Goal: Information Seeking & Learning: Understand process/instructions

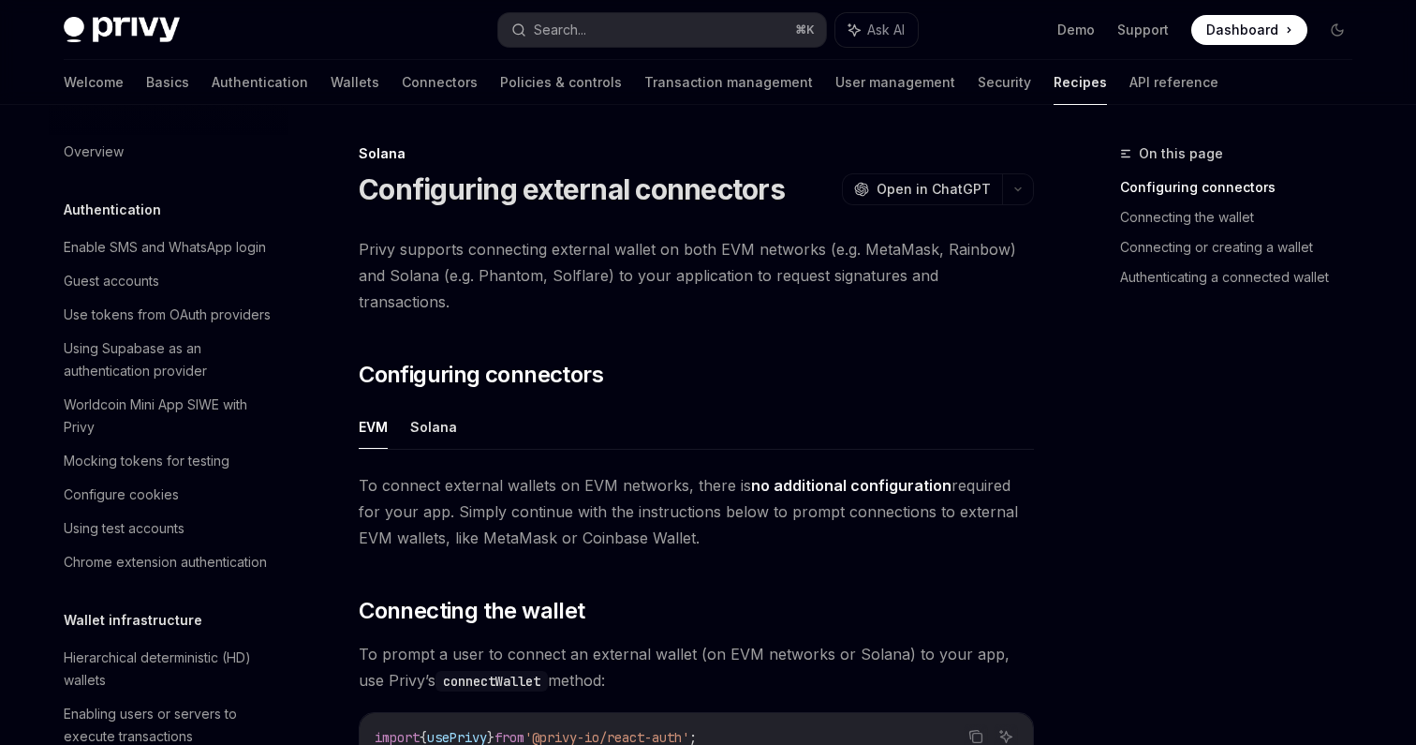
scroll to position [2722, 0]
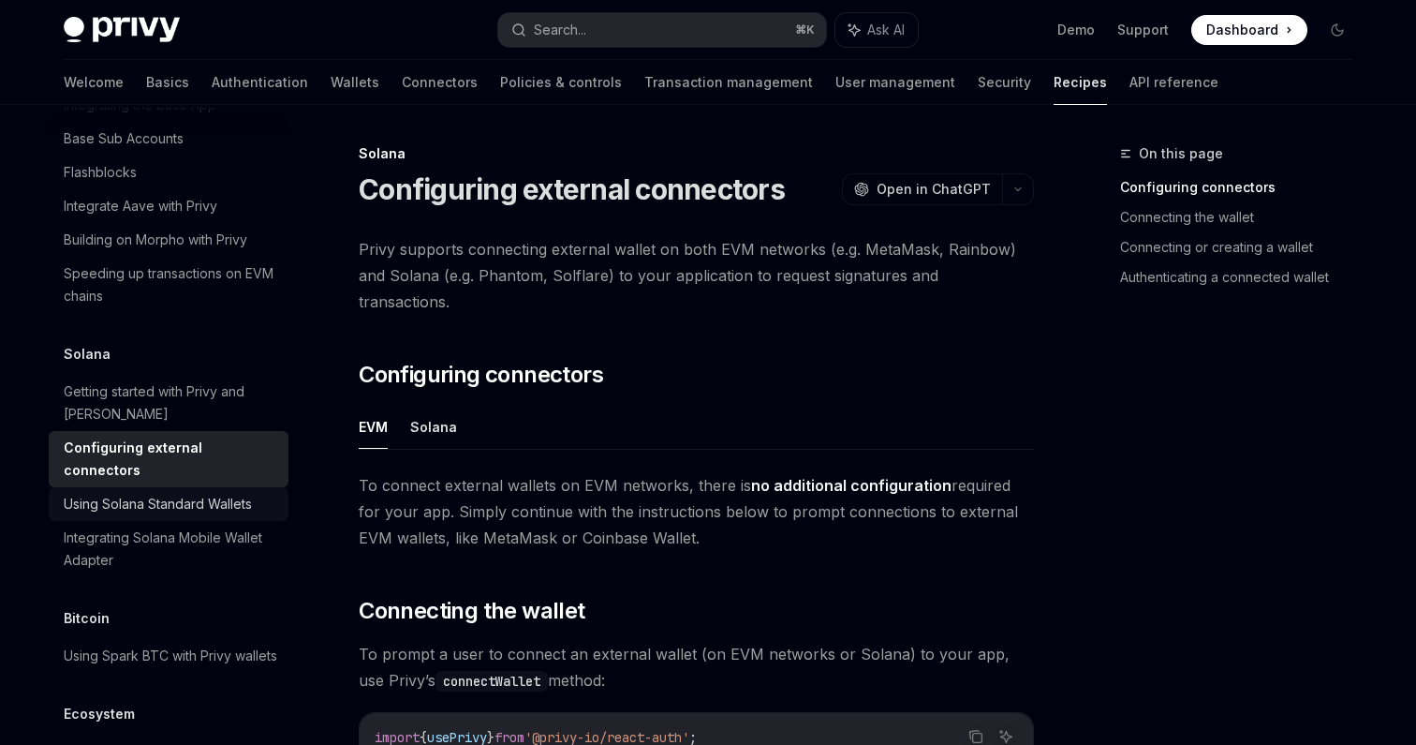
click at [214, 493] on div "Using Solana Standard Wallets" at bounding box center [158, 504] width 188 height 22
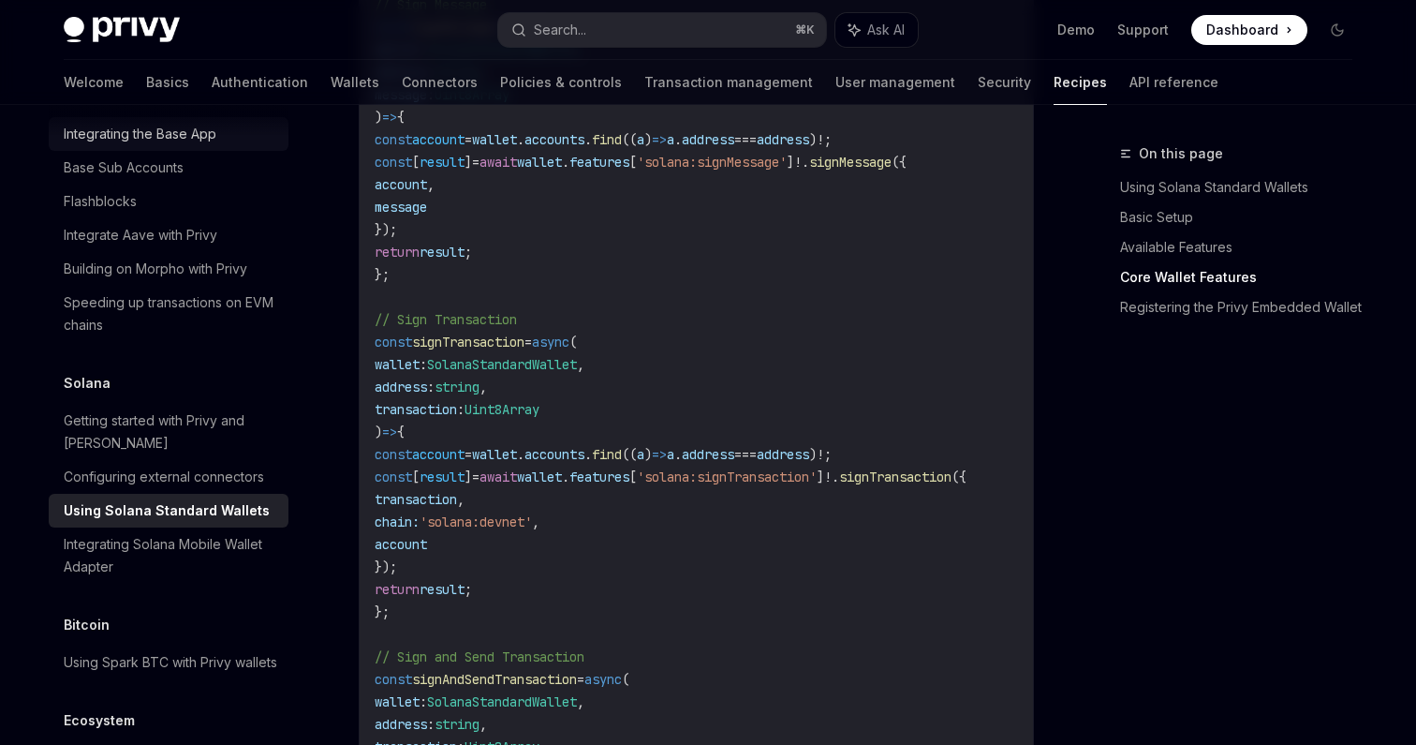
scroll to position [2761, 0]
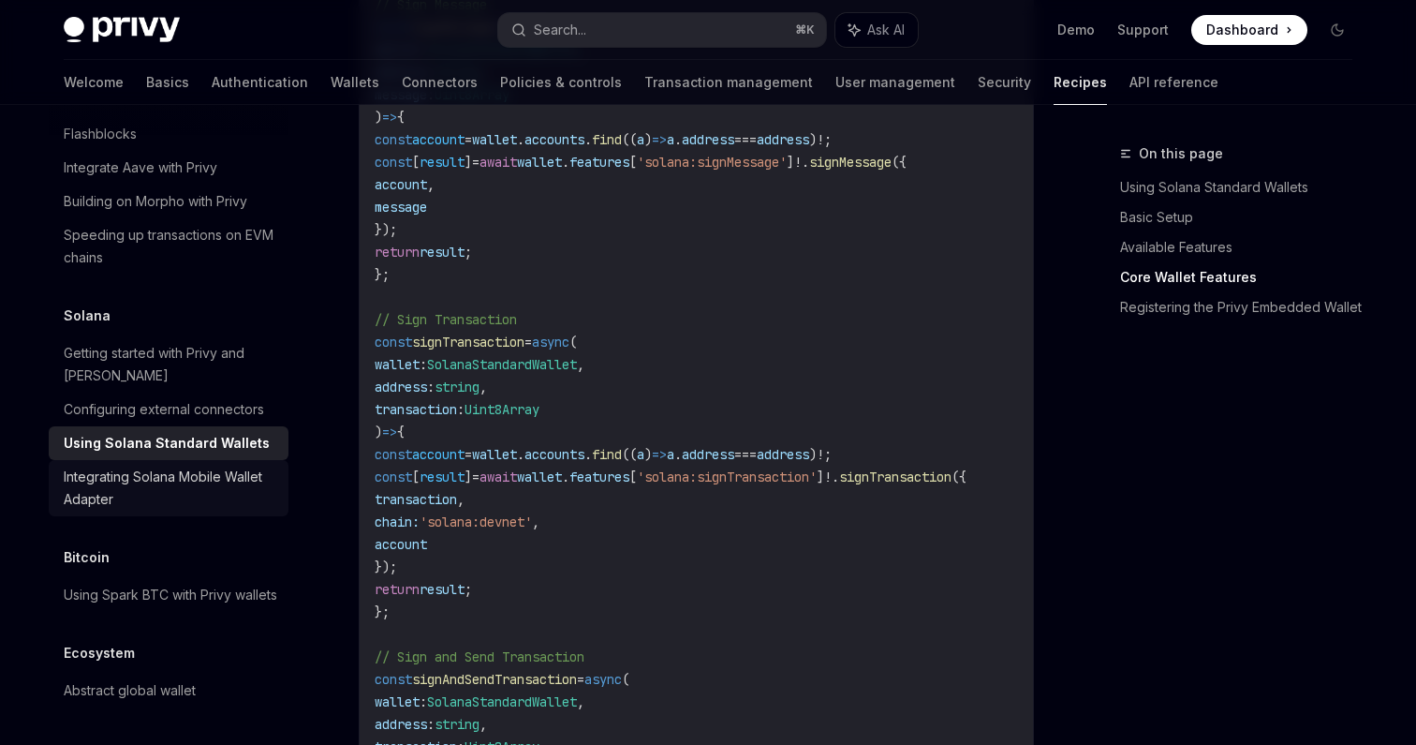
click at [200, 474] on div "Integrating Solana Mobile Wallet Adapter" at bounding box center [171, 488] width 214 height 45
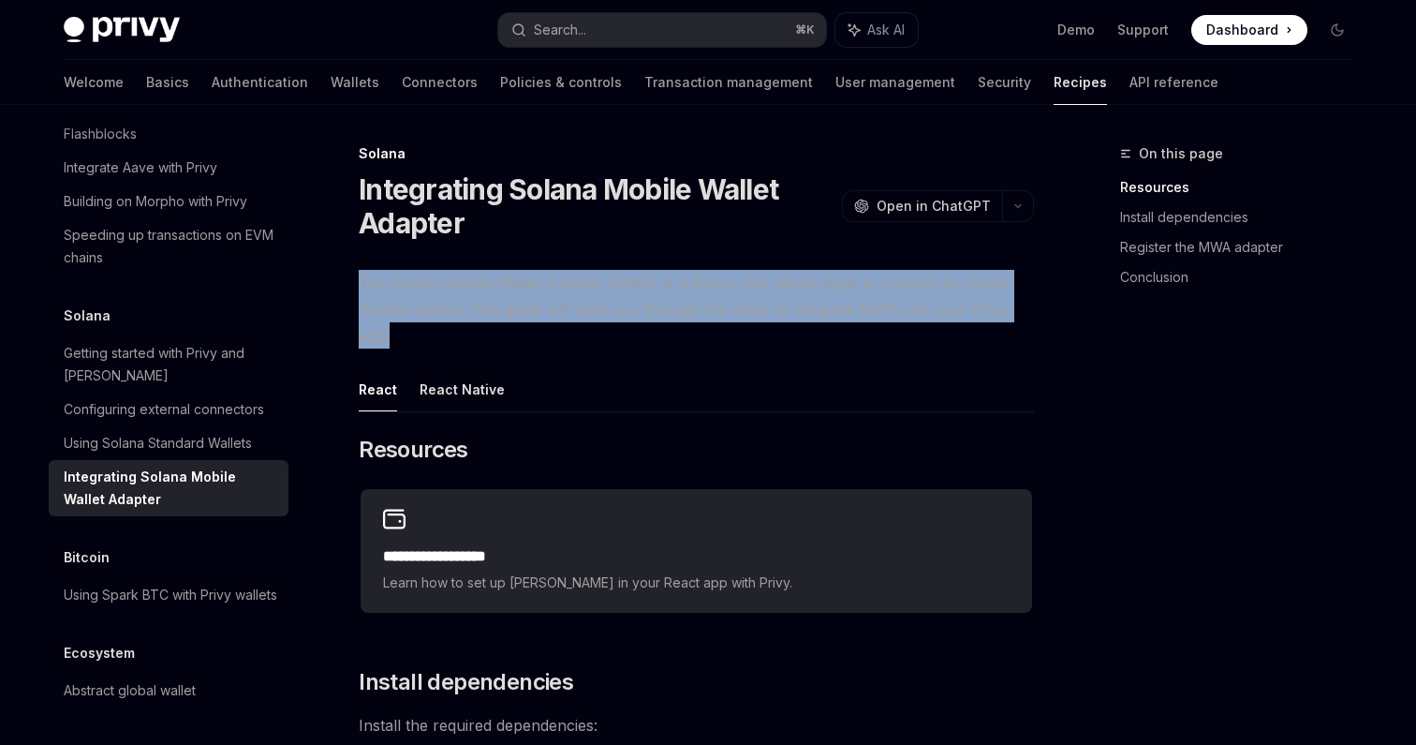
drag, startPoint x: 350, startPoint y: 287, endPoint x: 530, endPoint y: 335, distance: 186.3
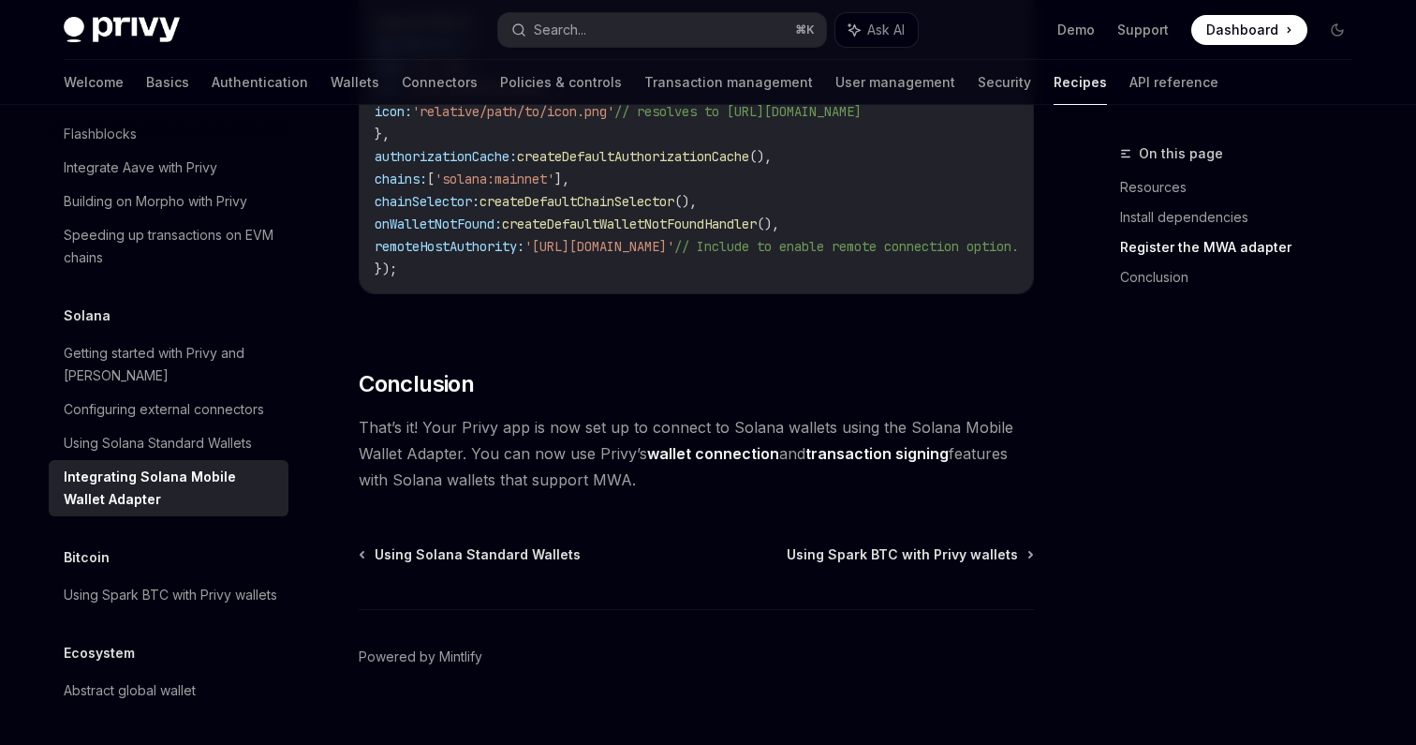
scroll to position [1110, 0]
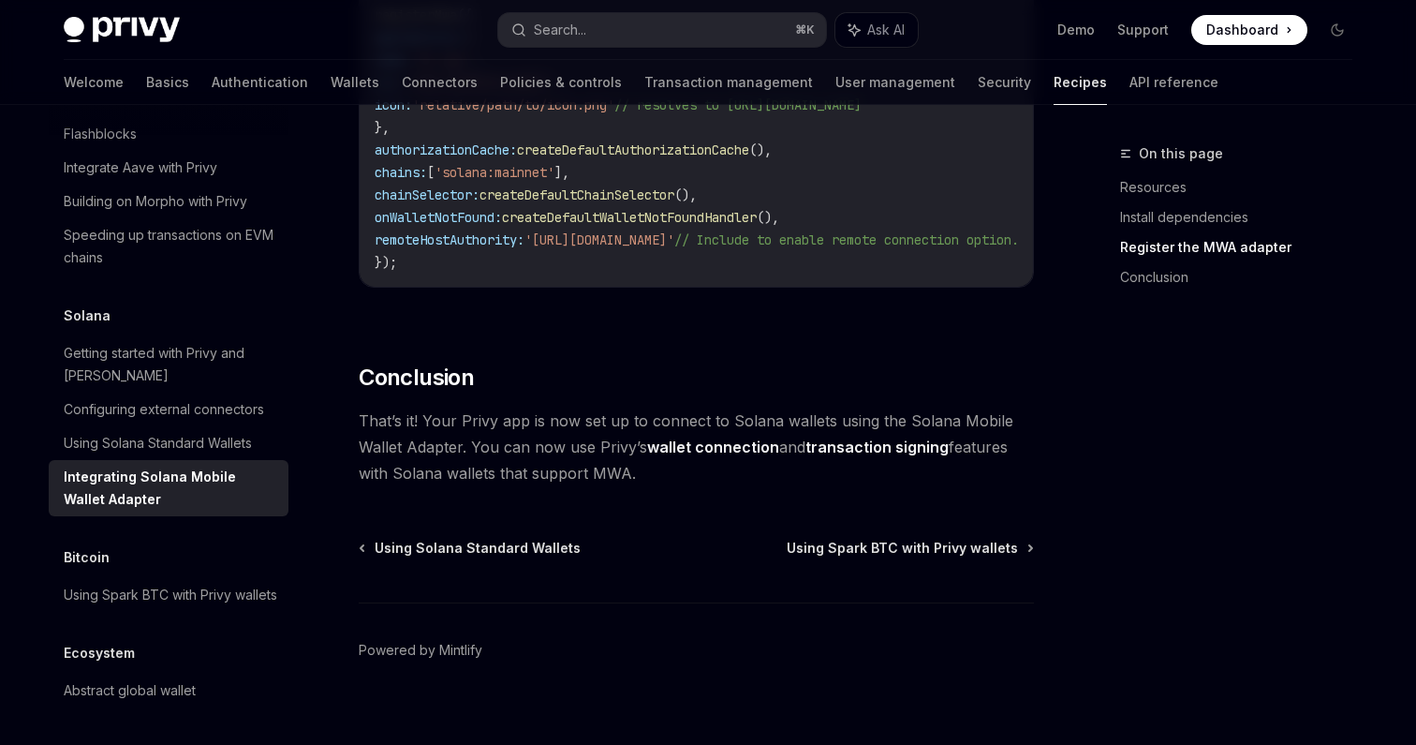
click at [675, 453] on link "wallet connection" at bounding box center [713, 447] width 132 height 20
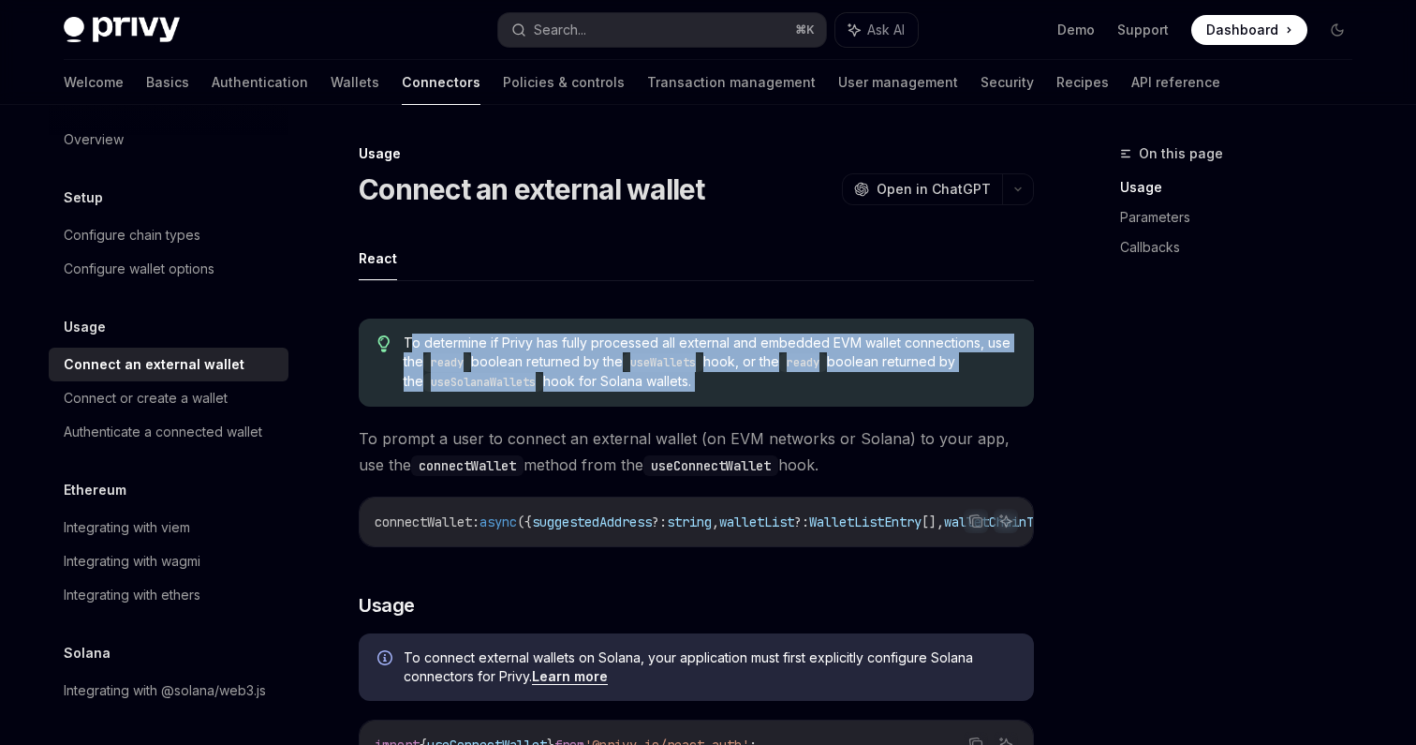
drag, startPoint x: 413, startPoint y: 344, endPoint x: 559, endPoint y: 412, distance: 161.3
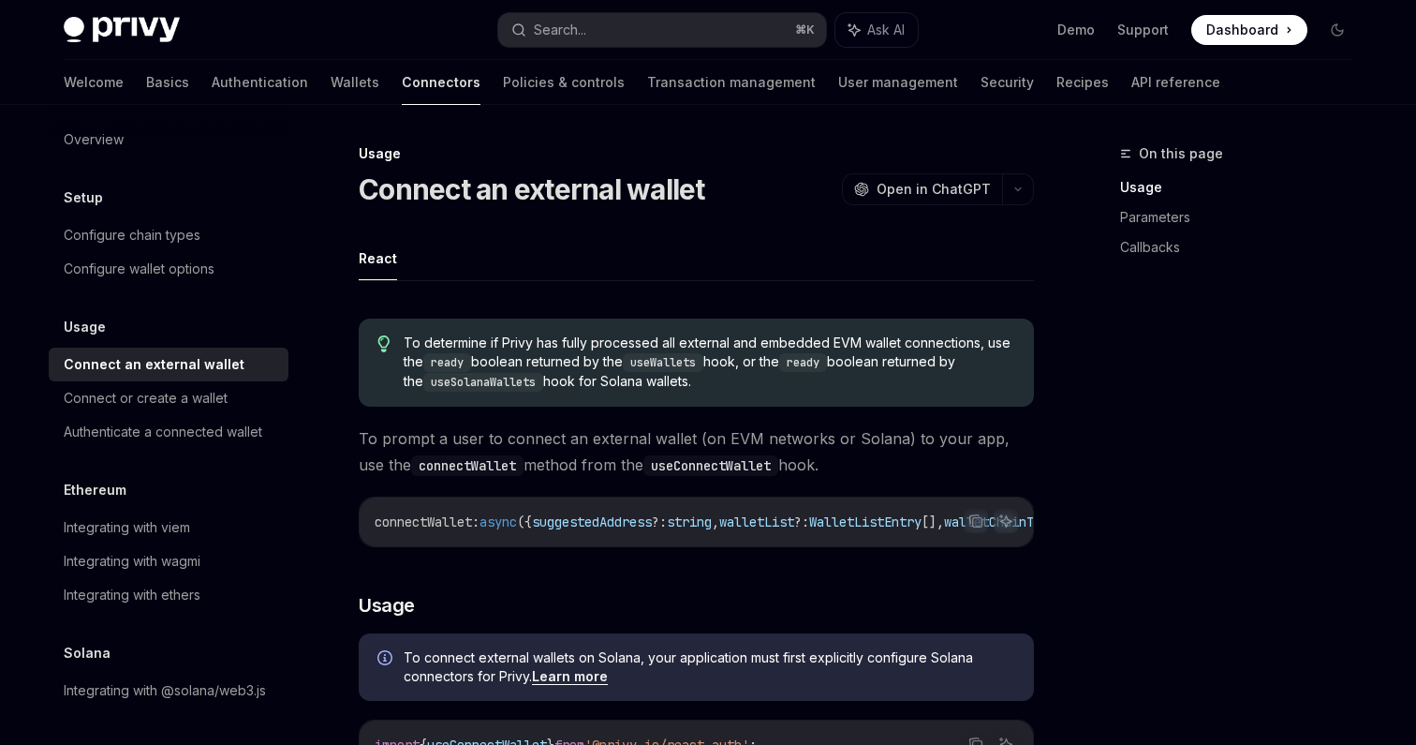
click at [569, 451] on span "To prompt a user to connect an external wallet (on EVM networks or Solana) to y…" at bounding box center [696, 451] width 675 height 52
click at [515, 451] on span "To prompt a user to connect an external wallet (on EVM networks or Solana) to y…" at bounding box center [696, 451] width 675 height 52
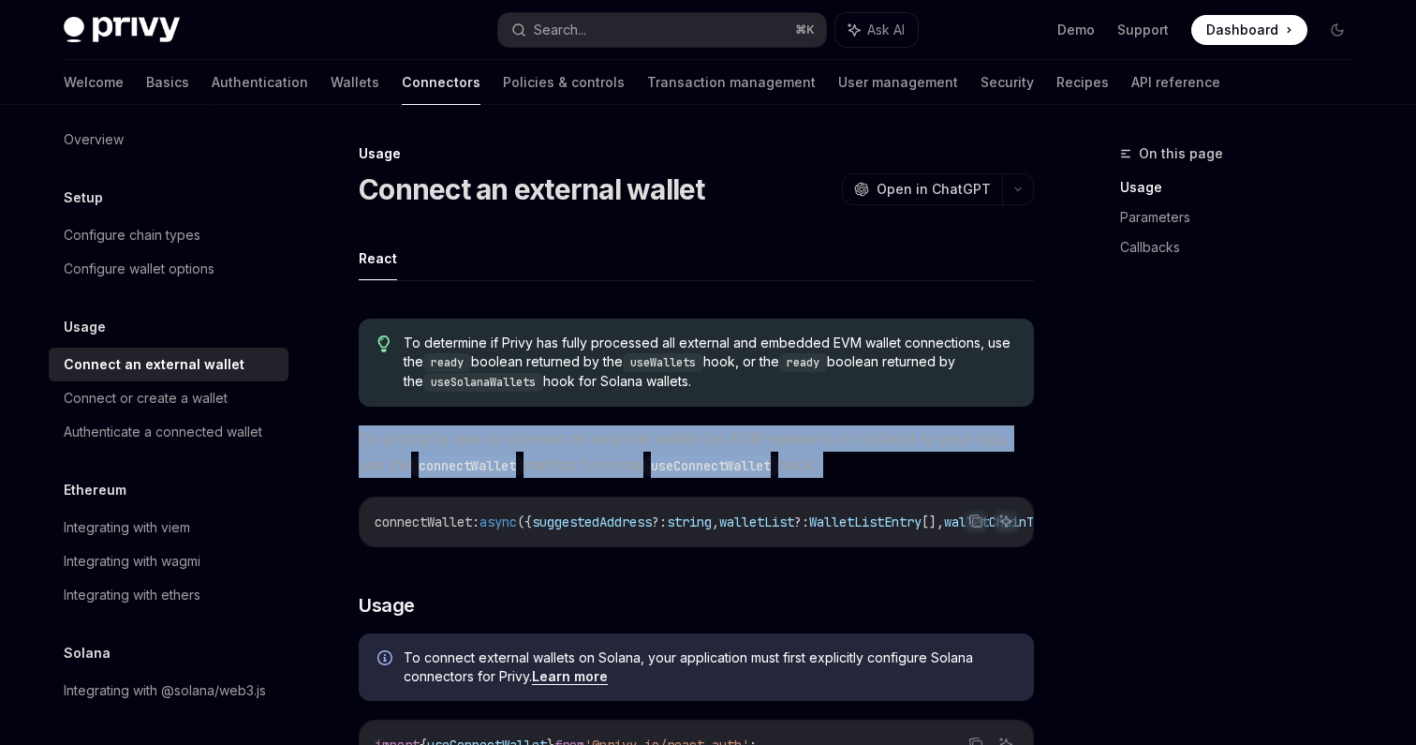
click at [515, 451] on span "To prompt a user to connect an external wallet (on EVM networks or Solana) to y…" at bounding box center [696, 451] width 675 height 52
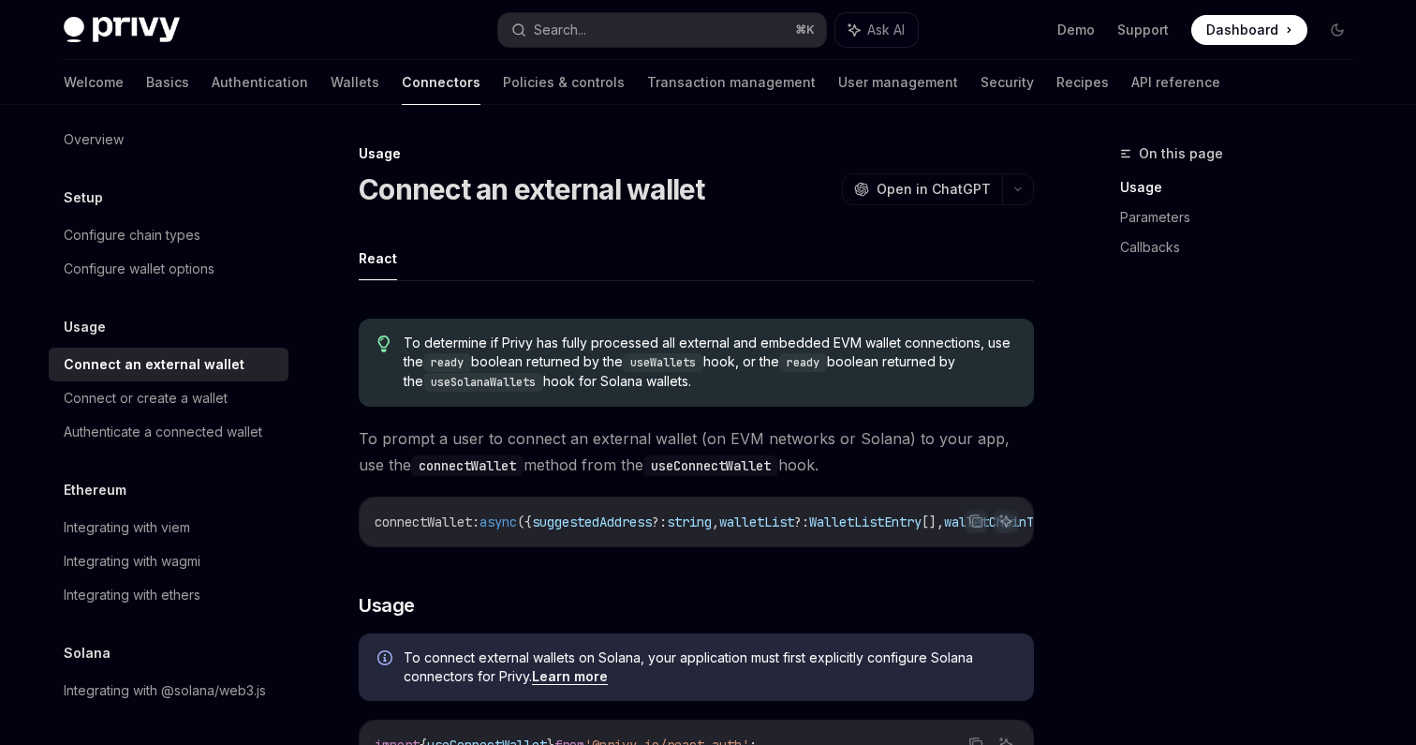
click at [474, 444] on span "To prompt a user to connect an external wallet (on EVM networks or Solana) to y…" at bounding box center [696, 451] width 675 height 52
drag, startPoint x: 377, startPoint y: 450, endPoint x: 712, endPoint y: 523, distance: 343.2
click at [667, 523] on span "?:" at bounding box center [659, 521] width 15 height 17
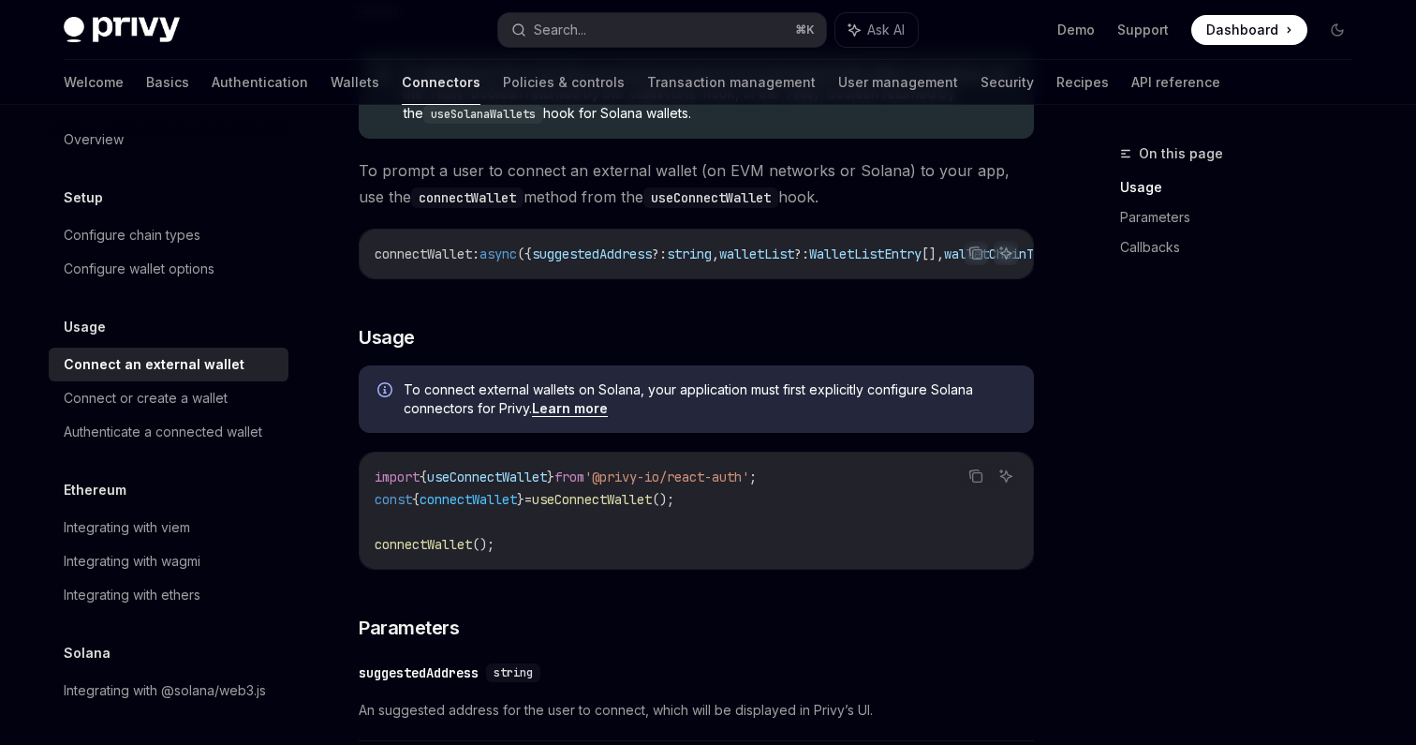
scroll to position [278, 0]
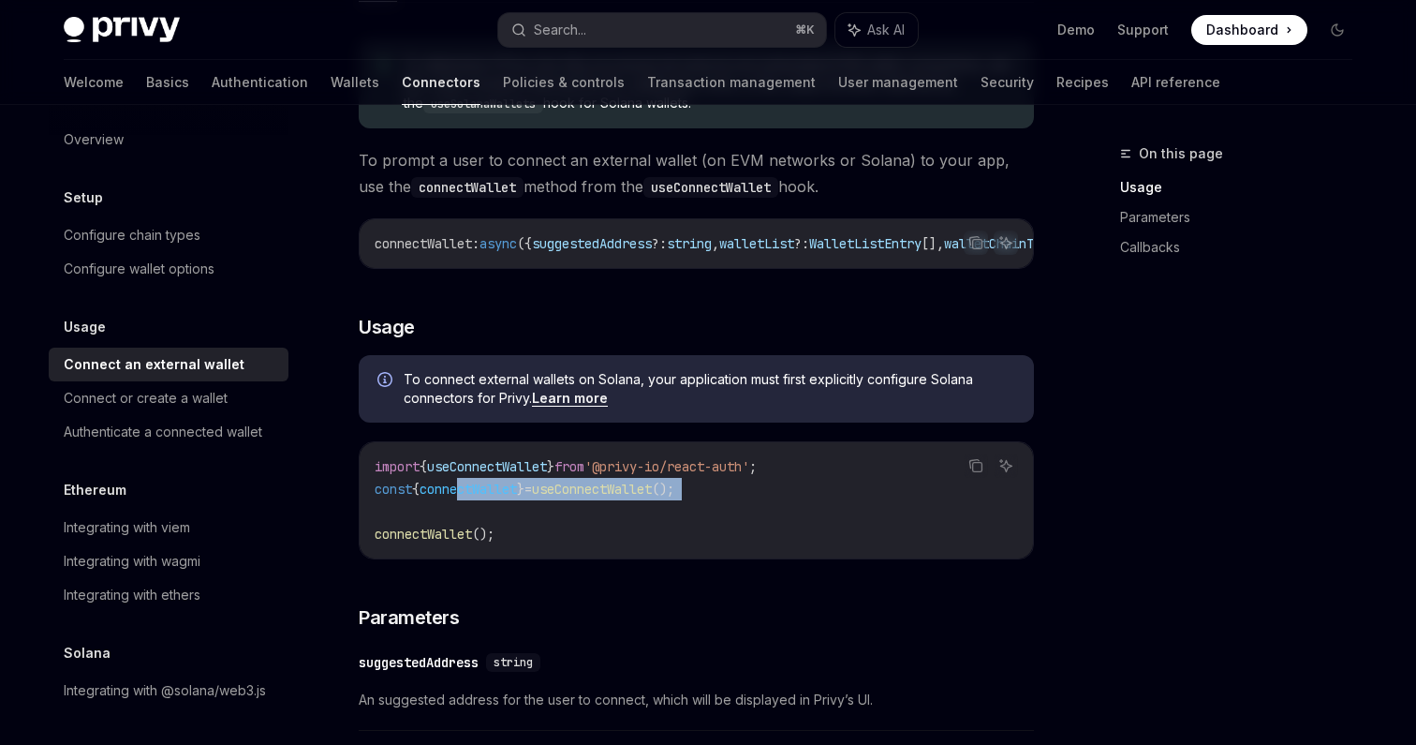
drag, startPoint x: 470, startPoint y: 493, endPoint x: 642, endPoint y: 514, distance: 172.8
click at [642, 514] on code "import { useConnectWallet } from '@privy-io/react-auth' ; const { connectWallet…" at bounding box center [697, 500] width 644 height 90
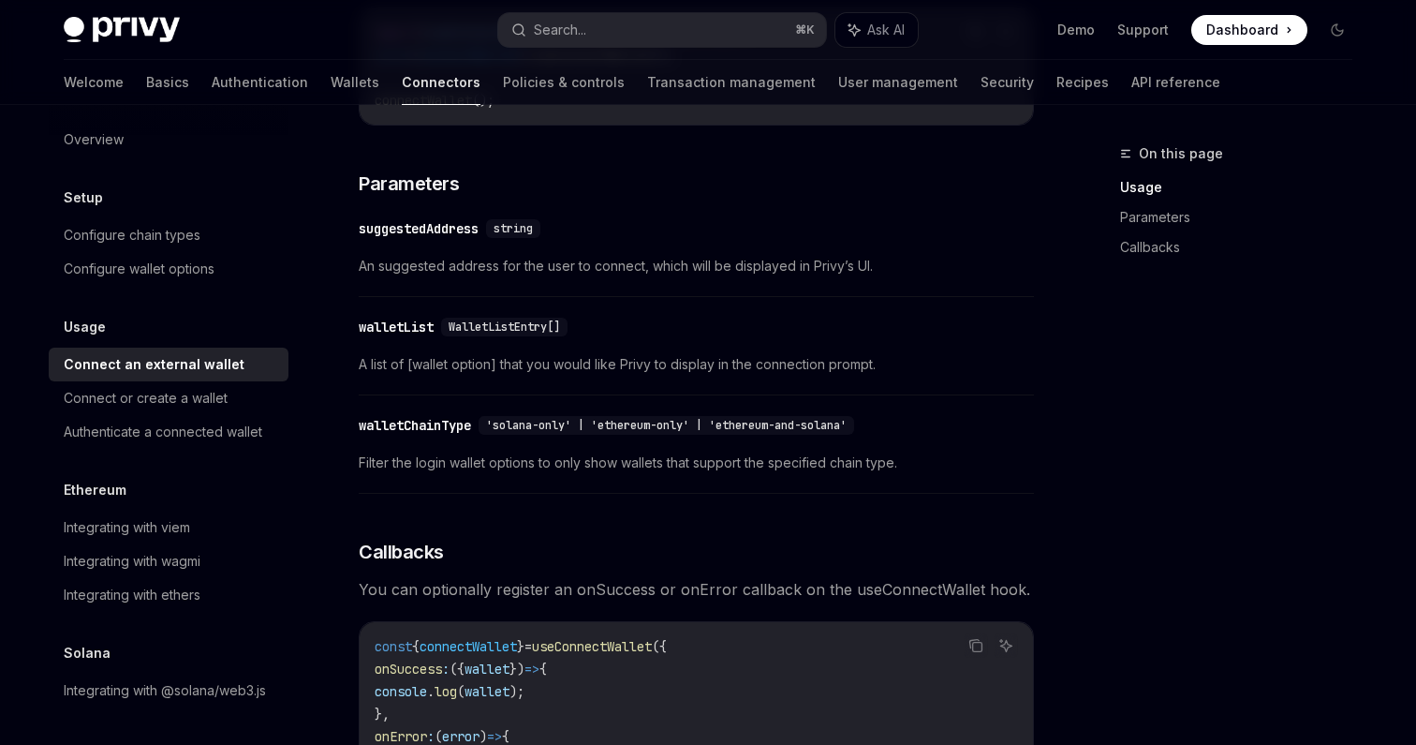
scroll to position [1039, 0]
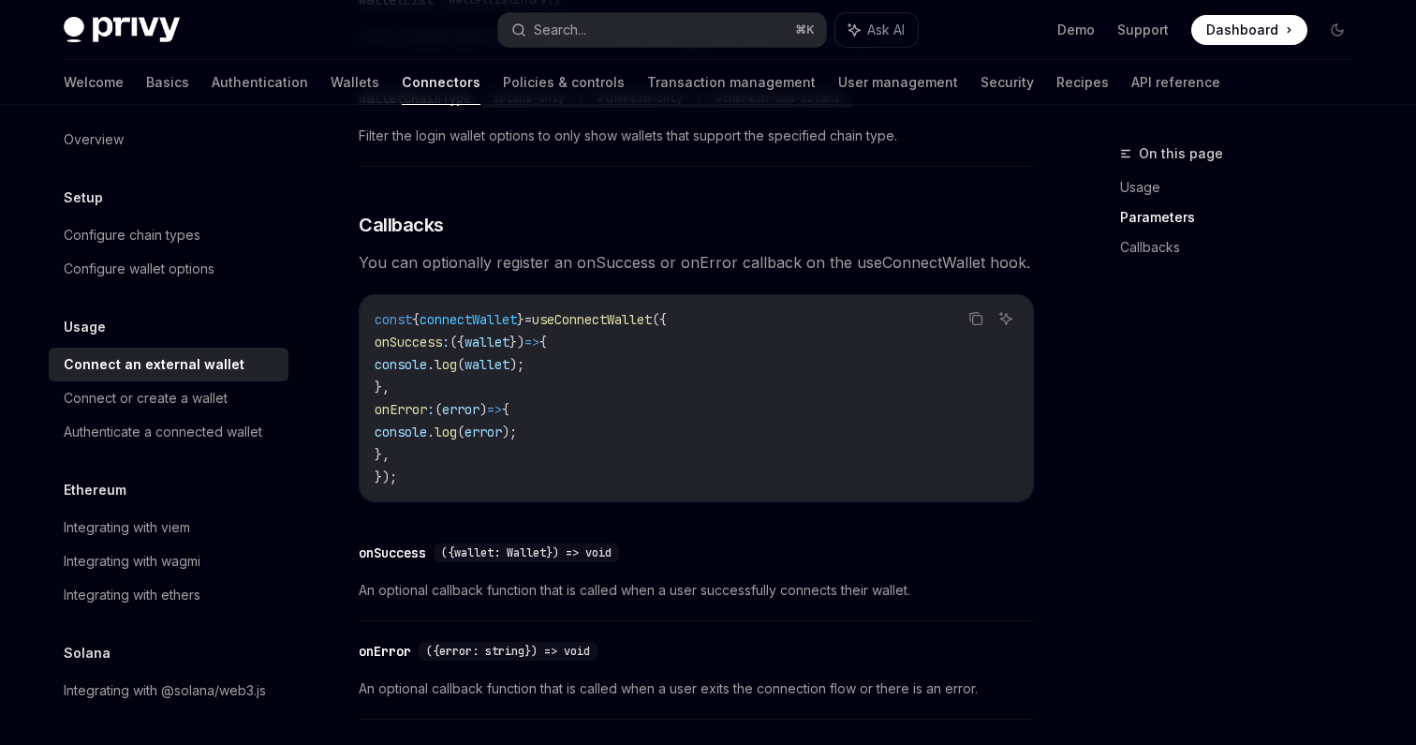
click at [507, 404] on code "const { connectWallet } = useConnectWallet ({ onSuccess : ({ wallet }) => { con…" at bounding box center [697, 398] width 644 height 180
click at [511, 488] on code "const { connectWallet } = useConnectWallet ({ onSuccess : ({ wallet }) => { con…" at bounding box center [697, 398] width 644 height 180
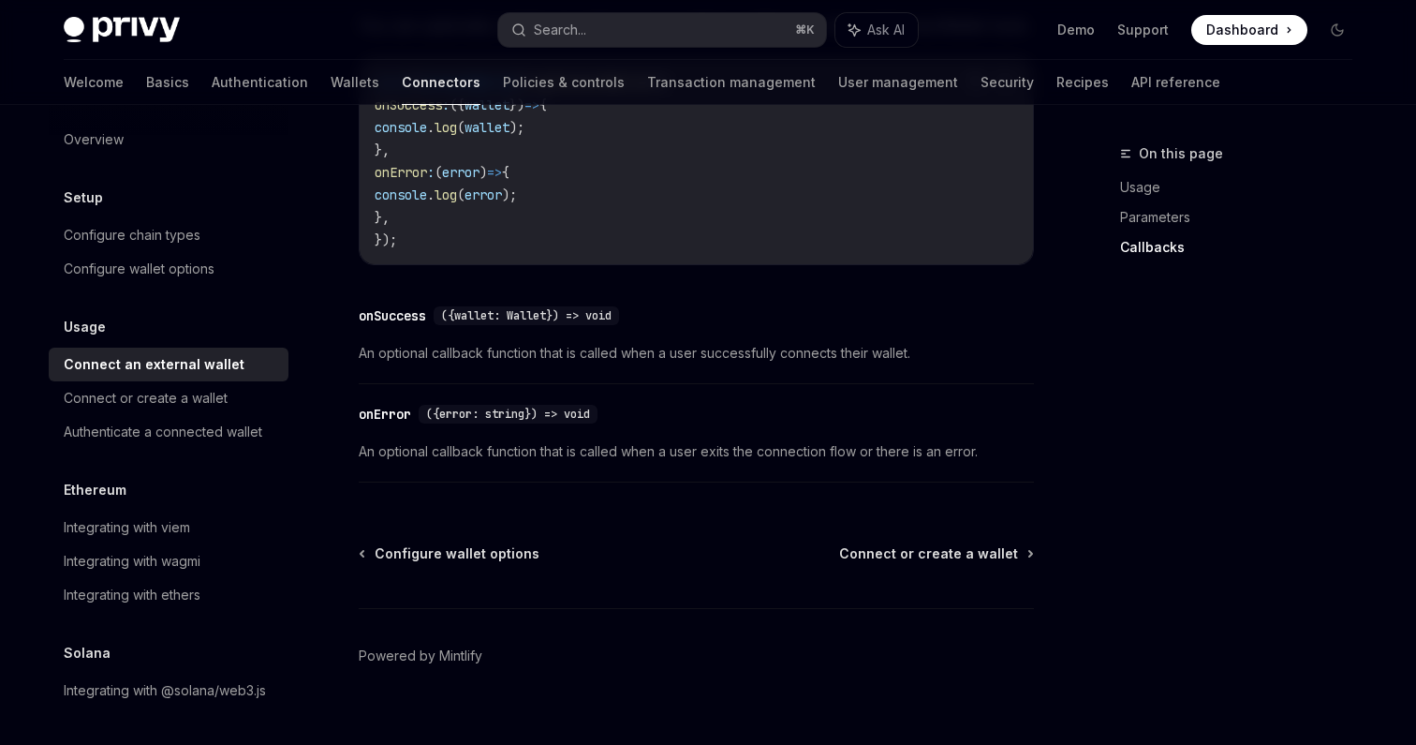
scroll to position [1287, 0]
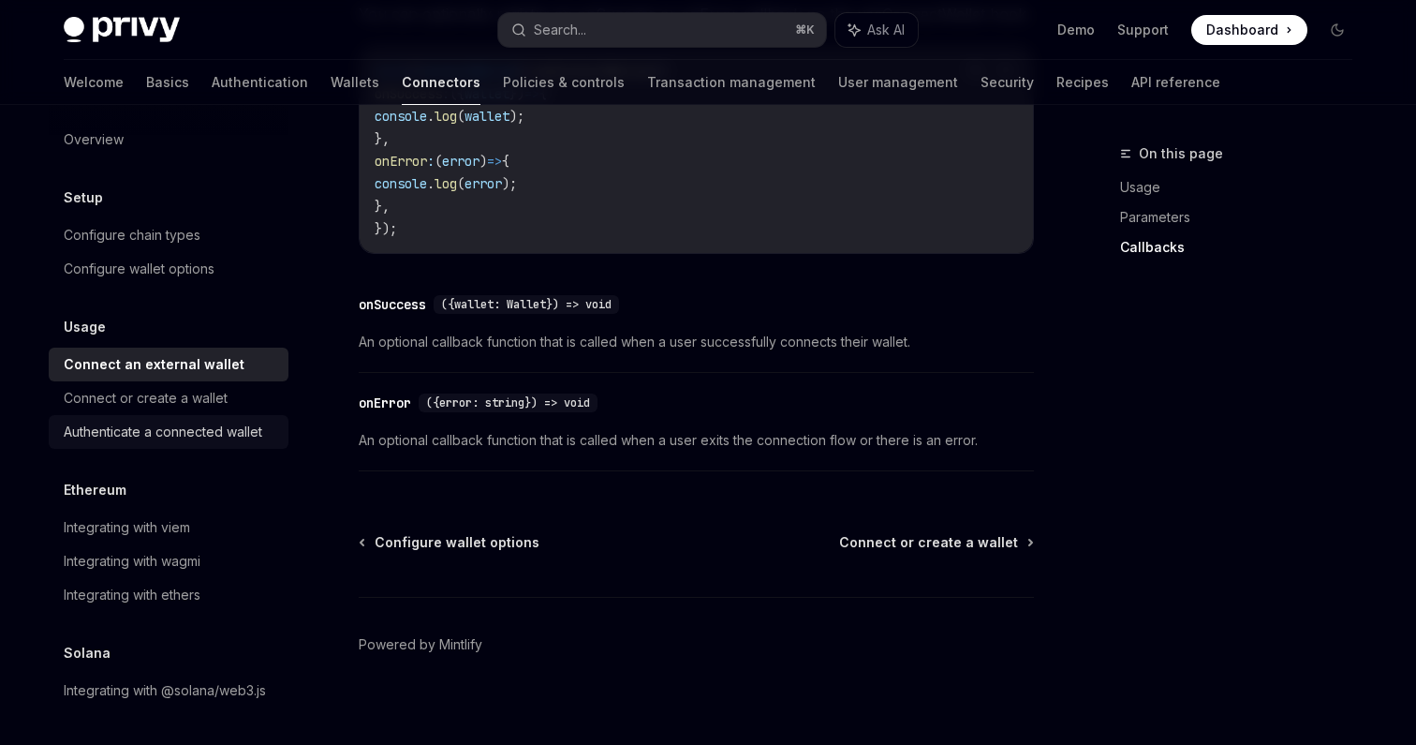
click at [195, 438] on div "Authenticate a connected wallet" at bounding box center [163, 432] width 199 height 22
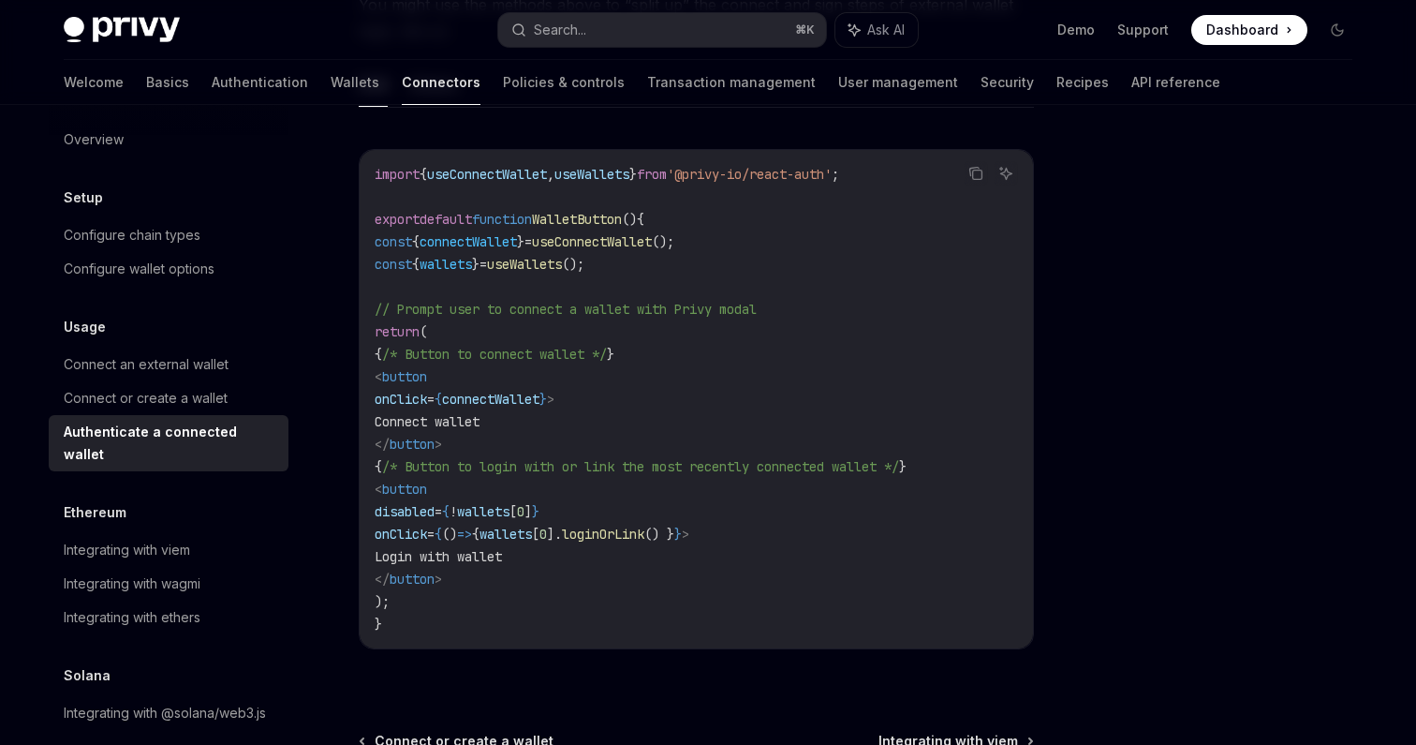
scroll to position [1144, 0]
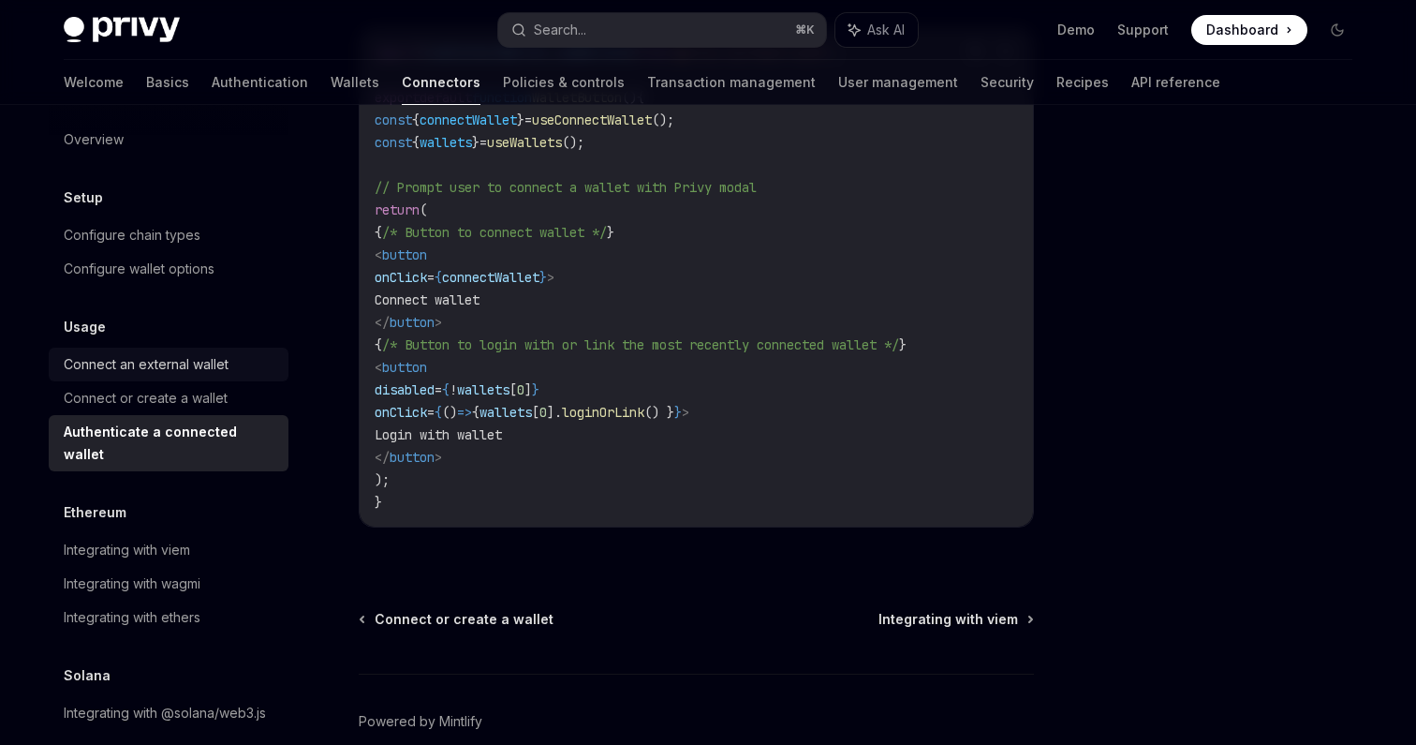
click at [196, 367] on div "Connect an external wallet" at bounding box center [146, 364] width 165 height 22
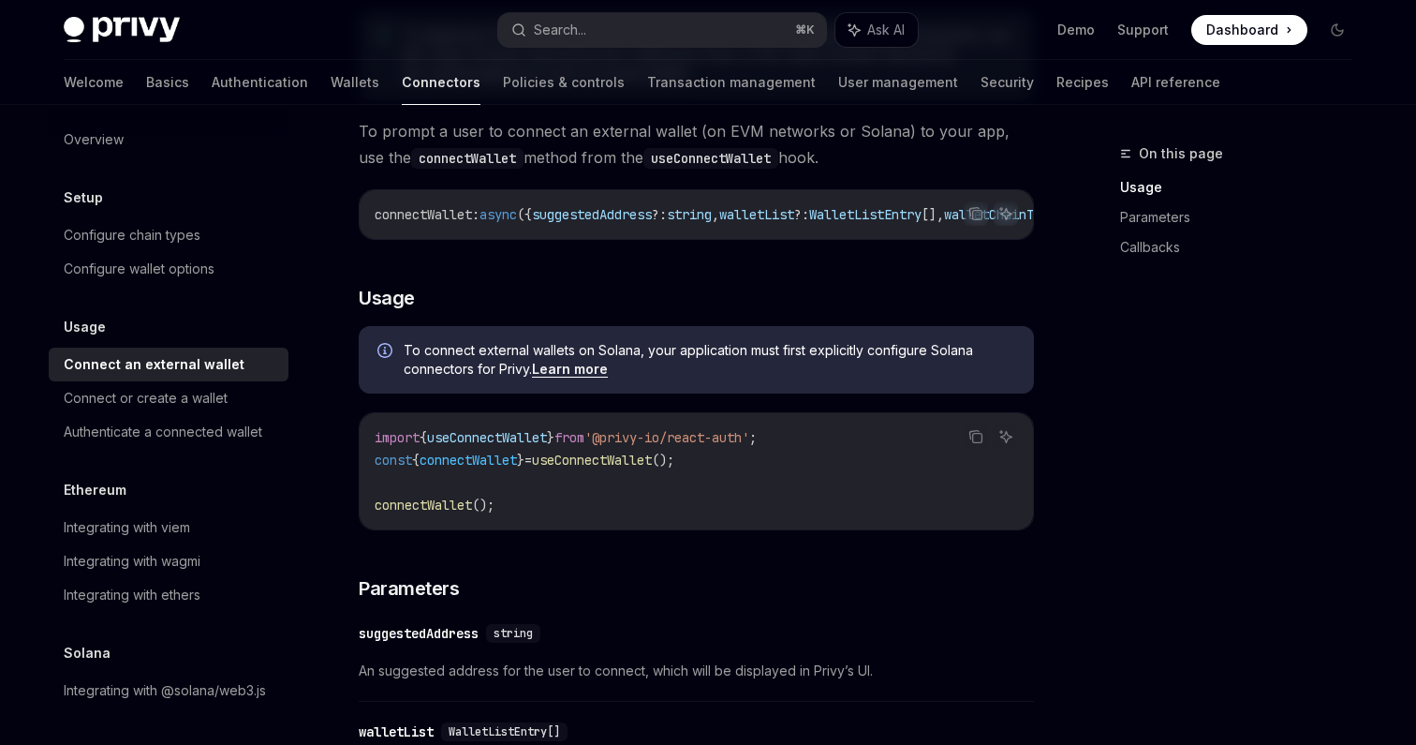
scroll to position [308, 0]
click at [193, 694] on div "Integrating with @solana/web3.js" at bounding box center [165, 690] width 202 height 22
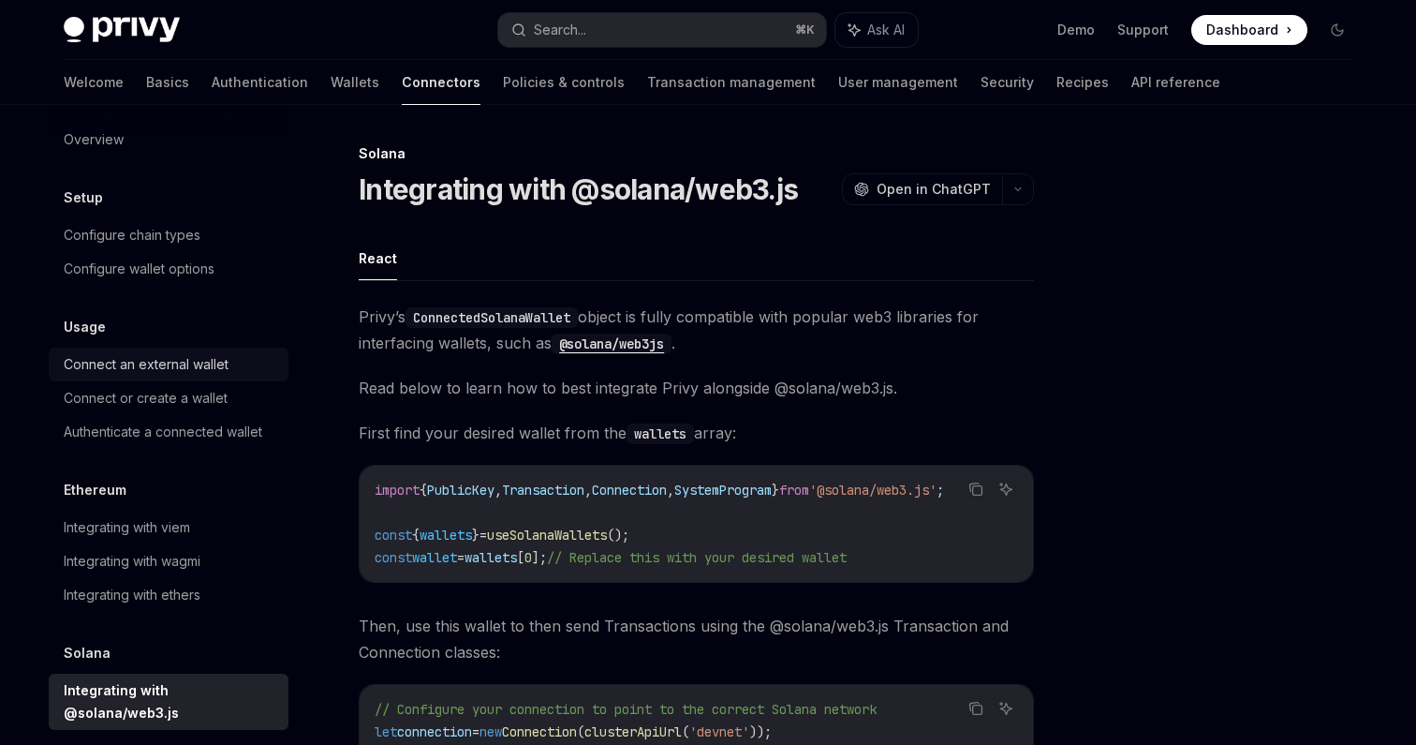
click at [201, 363] on div "Connect an external wallet" at bounding box center [146, 364] width 165 height 22
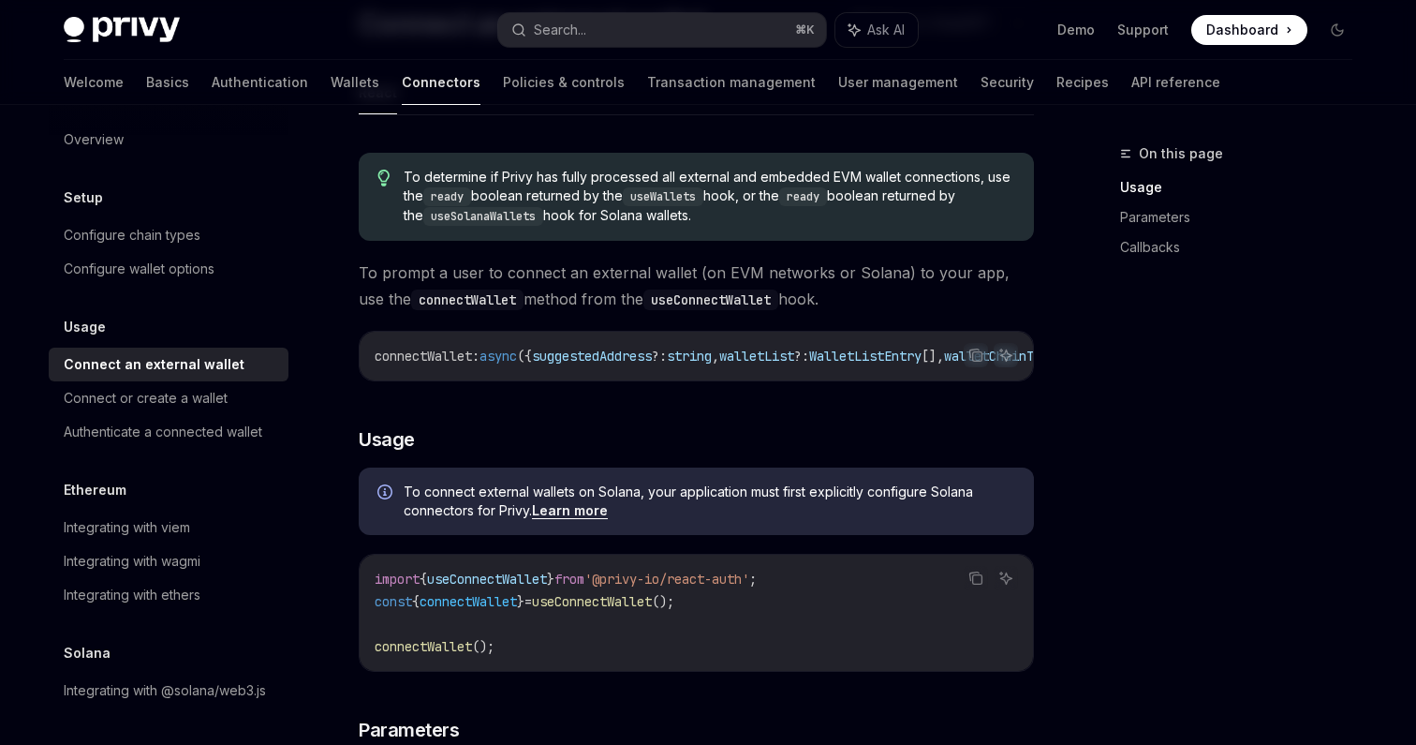
scroll to position [169, 0]
click at [585, 516] on link "Learn more" at bounding box center [570, 507] width 76 height 17
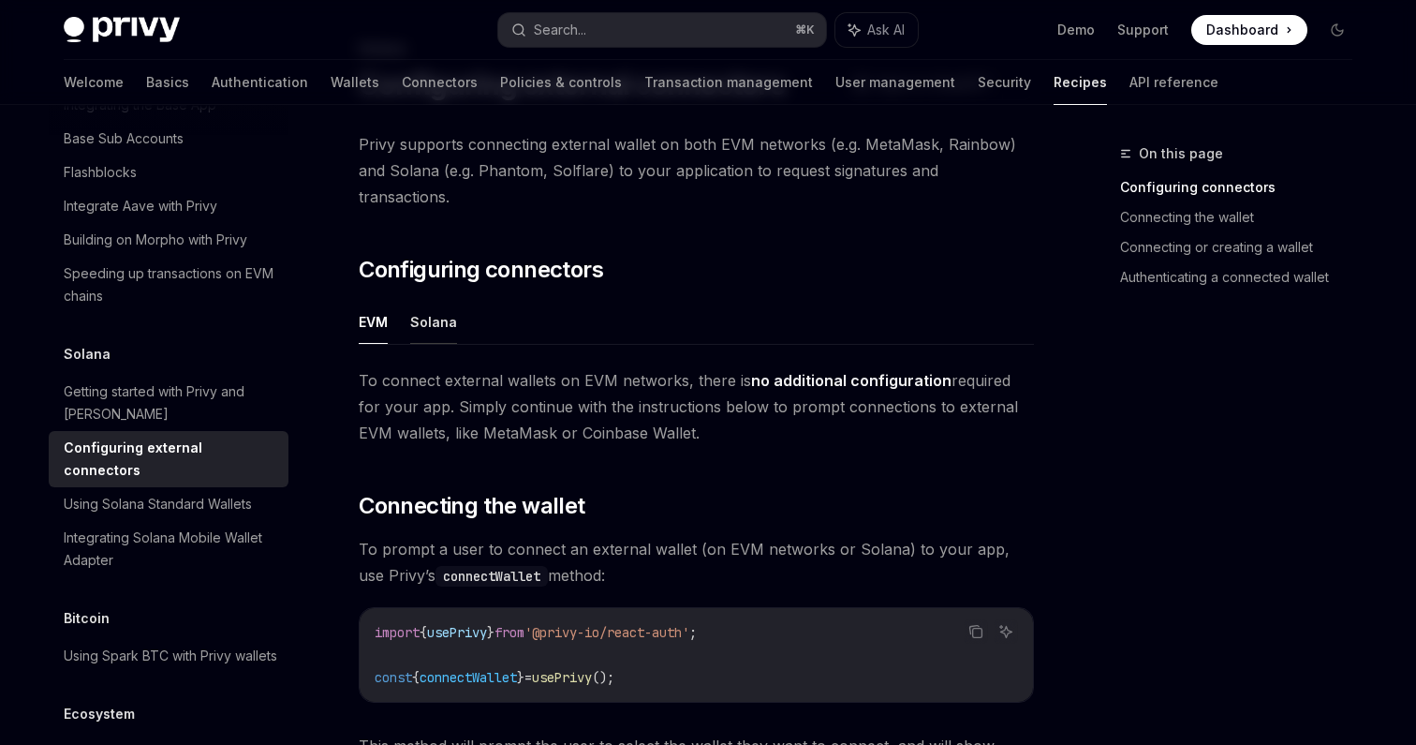
click at [443, 300] on button "Solana" at bounding box center [433, 322] width 47 height 44
type textarea "*"
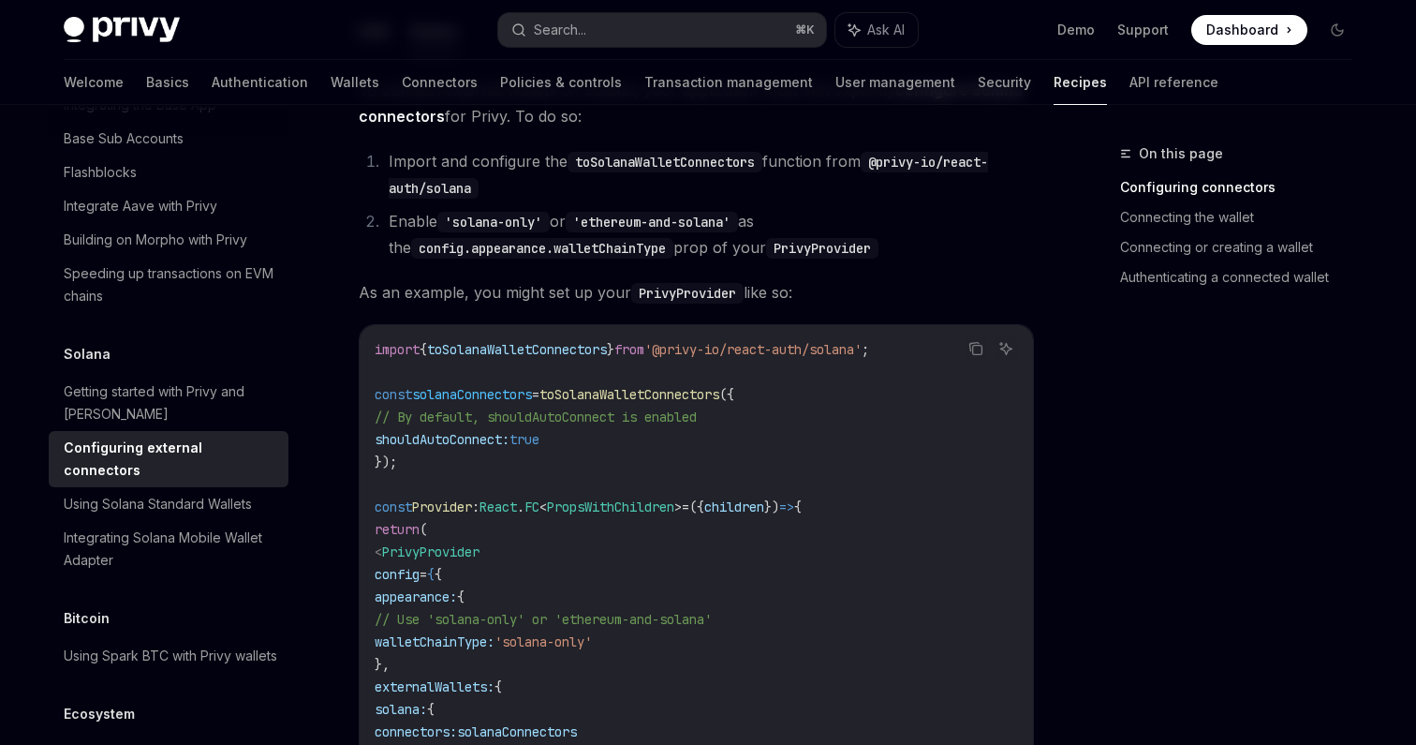
scroll to position [400, 0]
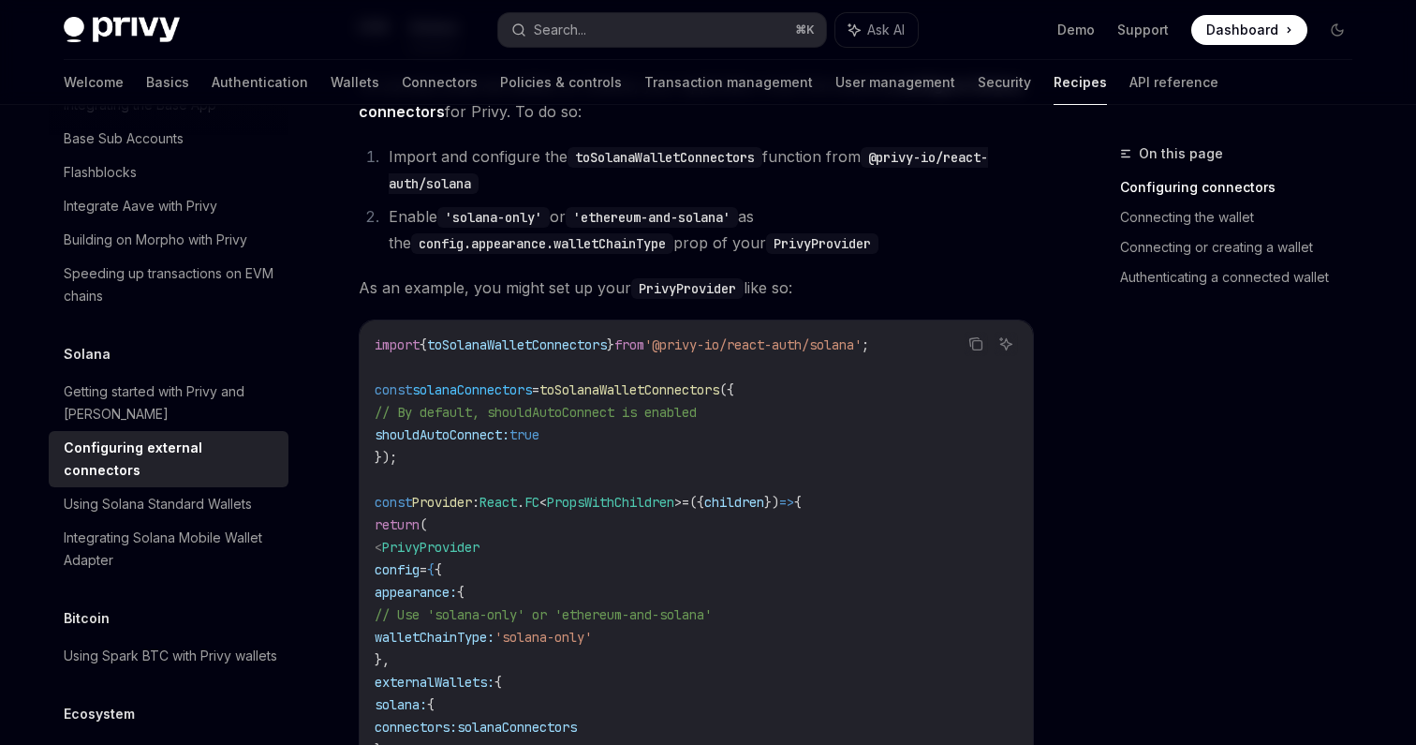
click at [669, 381] on span "toSolanaWalletConnectors" at bounding box center [630, 389] width 180 height 17
click at [670, 381] on span "toSolanaWalletConnectors" at bounding box center [630, 389] width 180 height 17
copy span "toSolanaWalletConnectors"
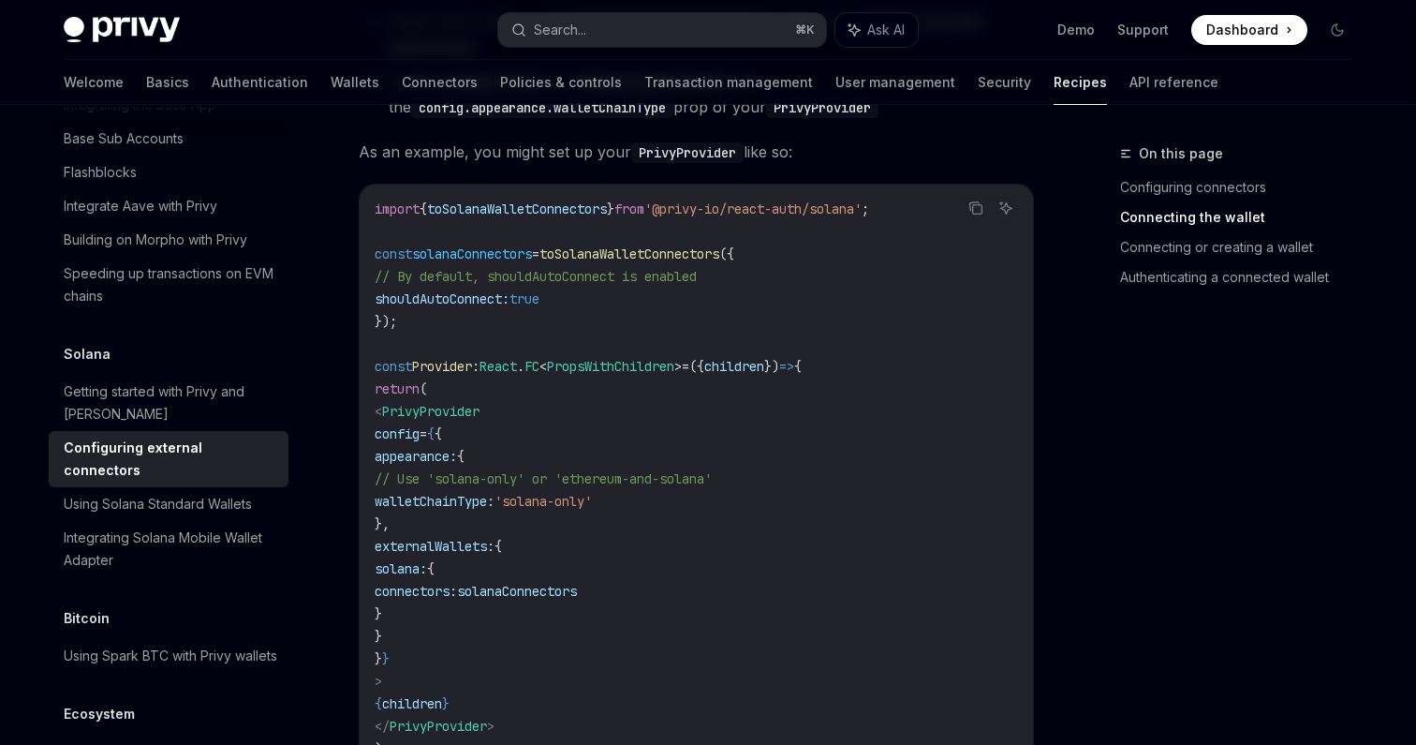
scroll to position [538, 0]
click at [495, 491] on span "walletChainType:" at bounding box center [435, 499] width 120 height 17
copy span "walletChainType"
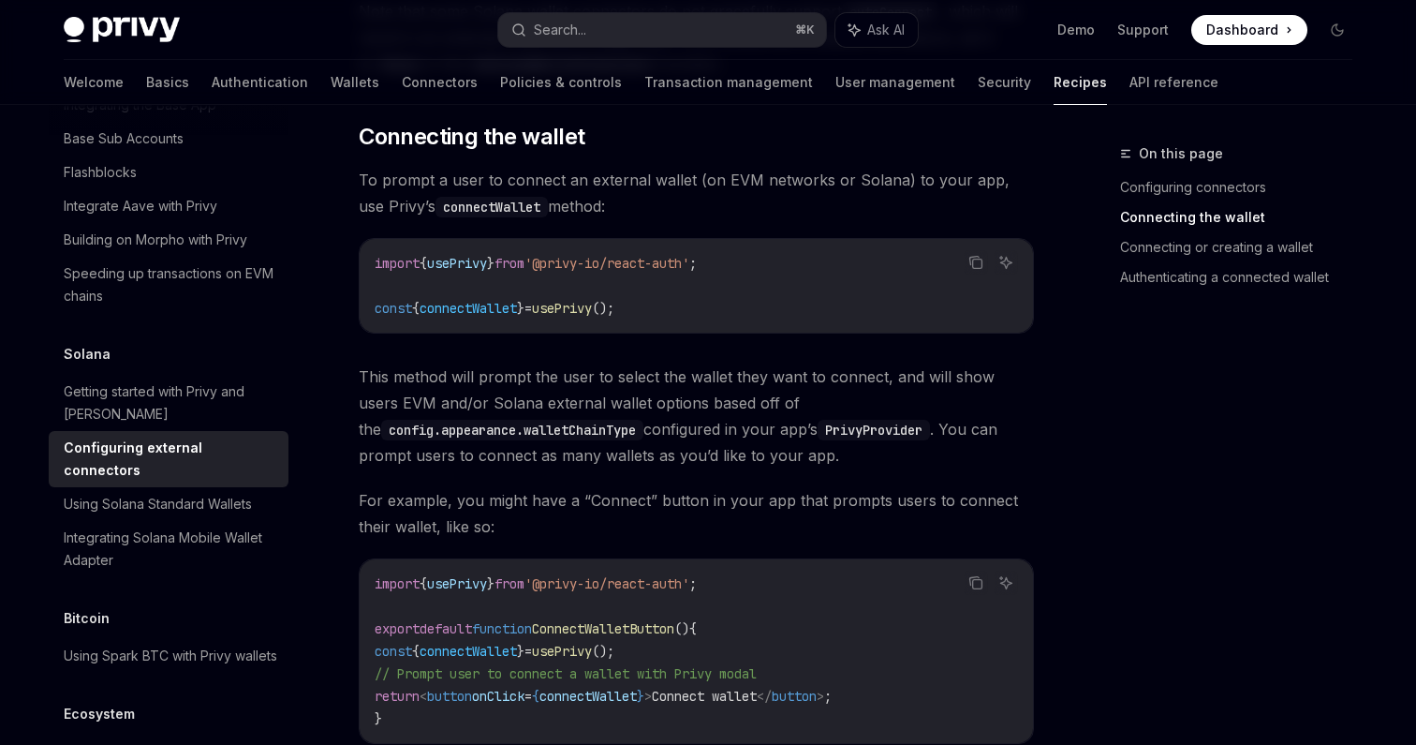
scroll to position [1363, 0]
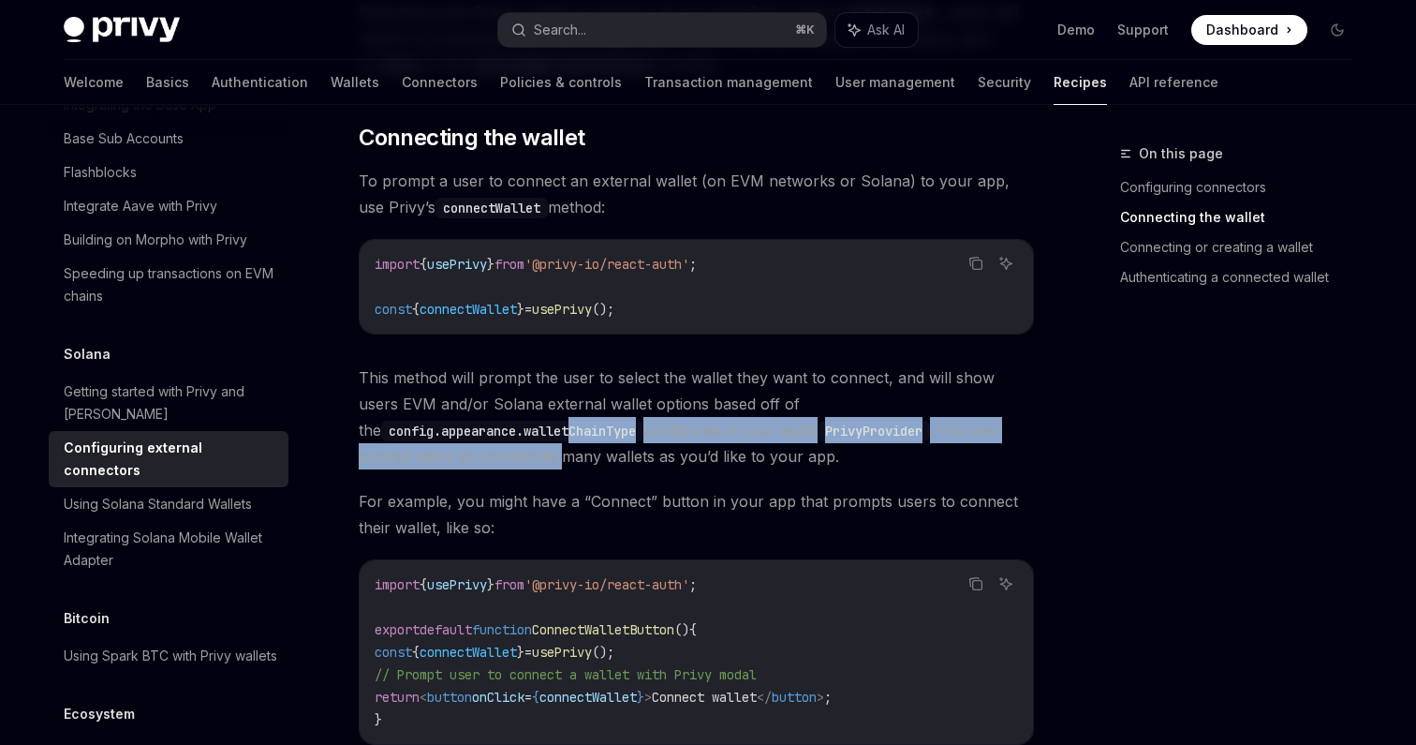
click at [556, 417] on span "This method will prompt the user to select the wallet they want to connect, and…" at bounding box center [696, 416] width 675 height 105
click at [559, 421] on code "config.appearance.walletChainType" at bounding box center [512, 431] width 262 height 21
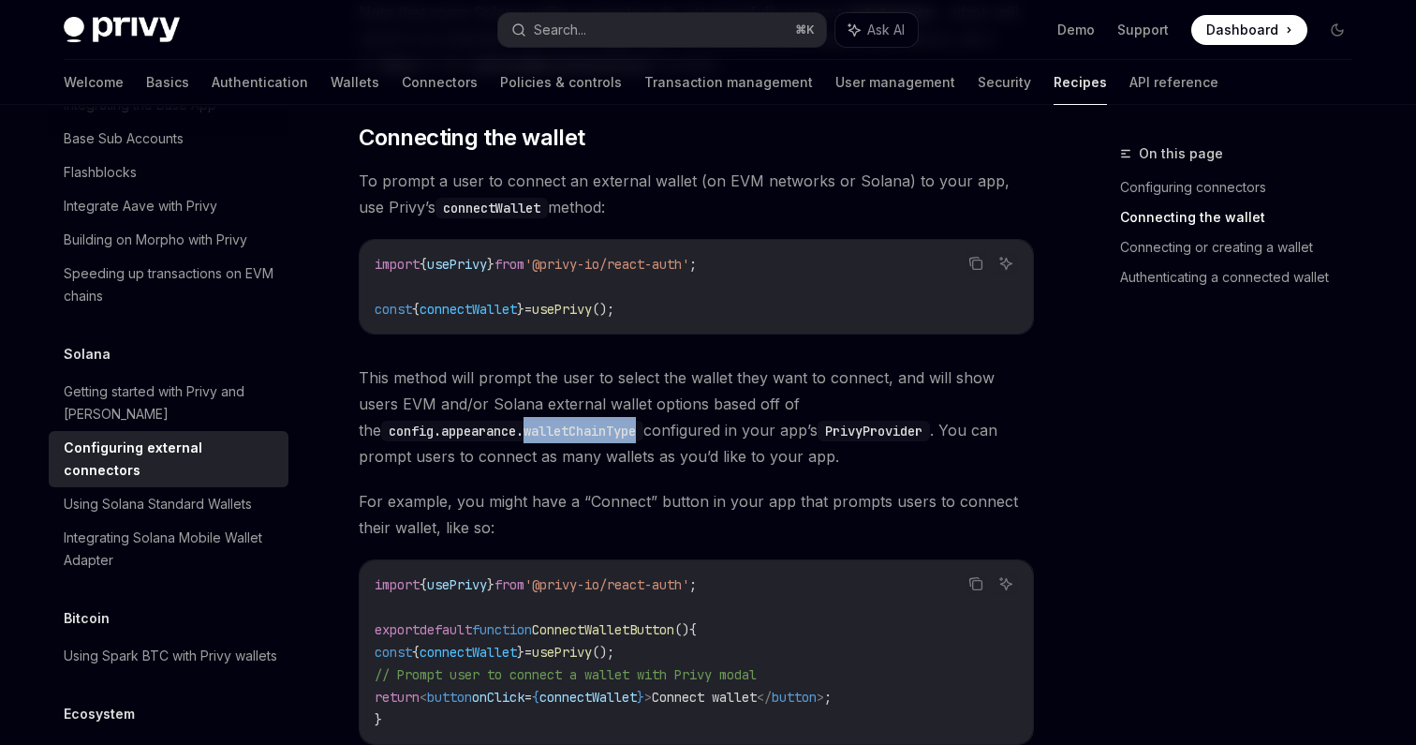
click at [559, 421] on code "config.appearance.walletChainType" at bounding box center [512, 431] width 262 height 21
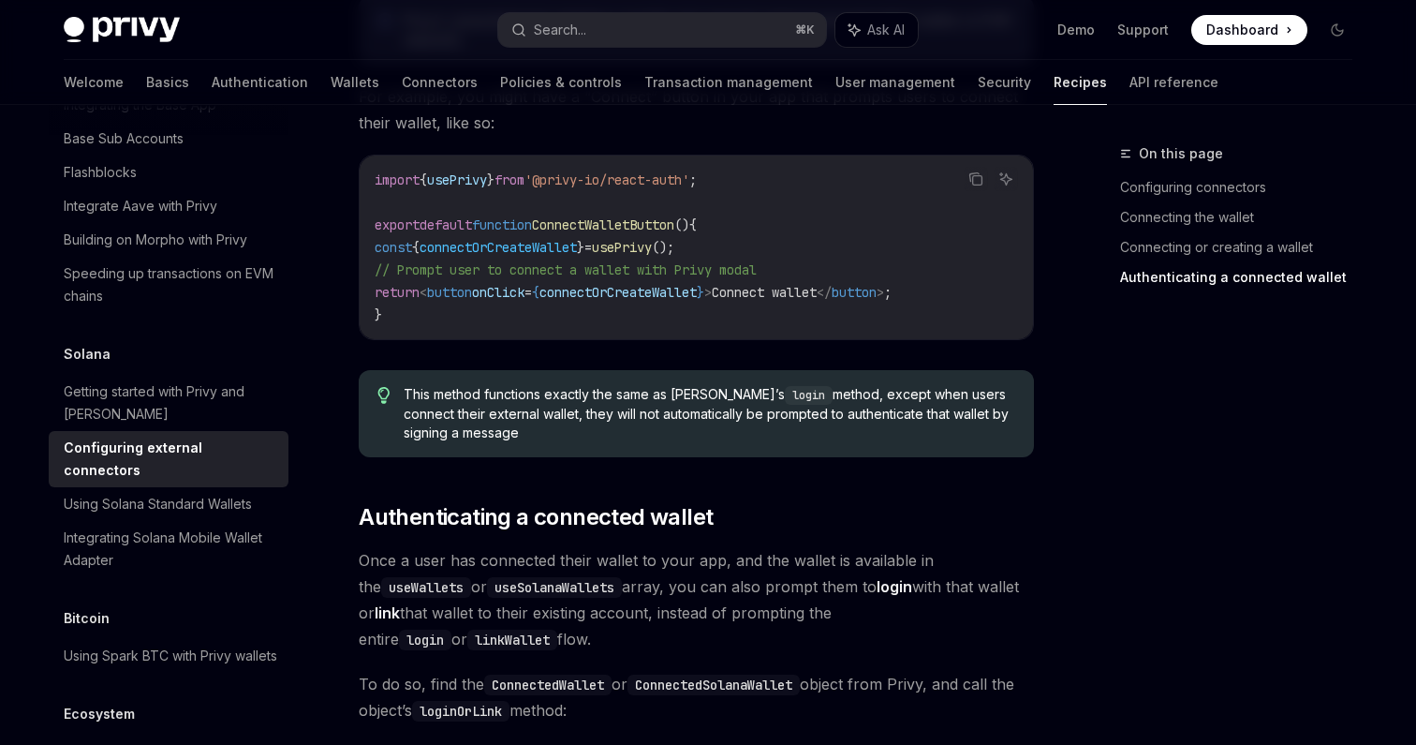
scroll to position [3112, 0]
